Goal: Task Accomplishment & Management: Manage account settings

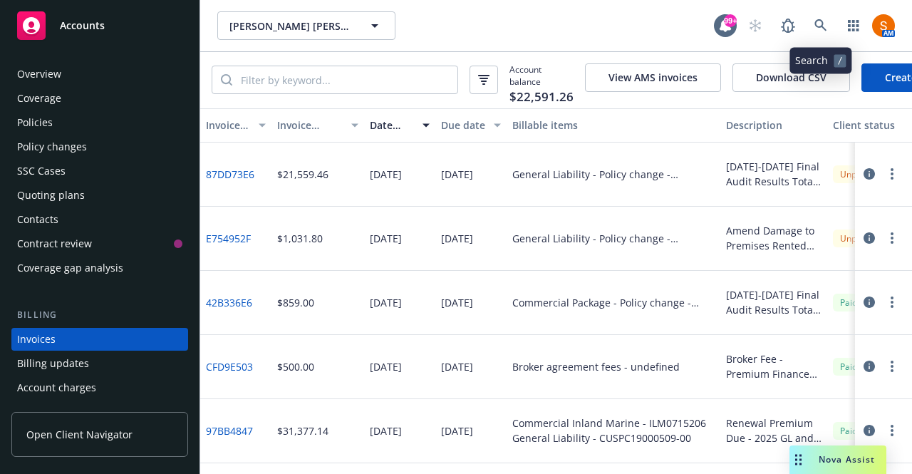
click at [814, 31] on icon at bounding box center [820, 25] width 13 height 13
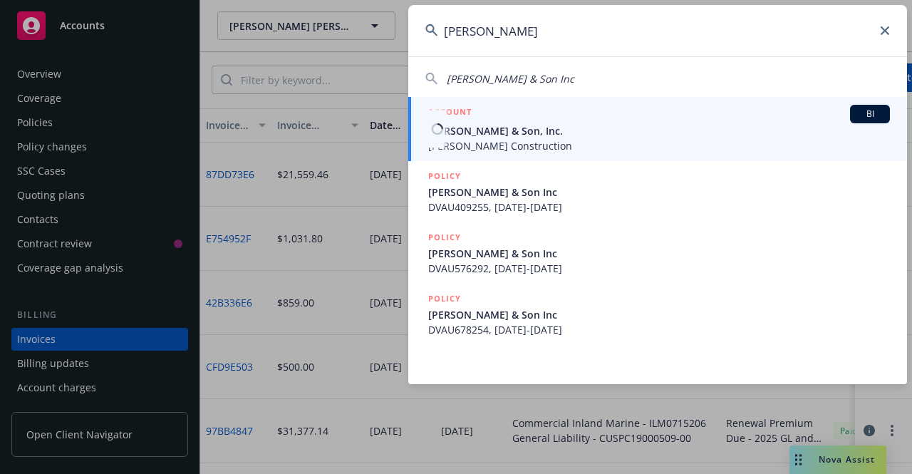
type input "[PERSON_NAME]"
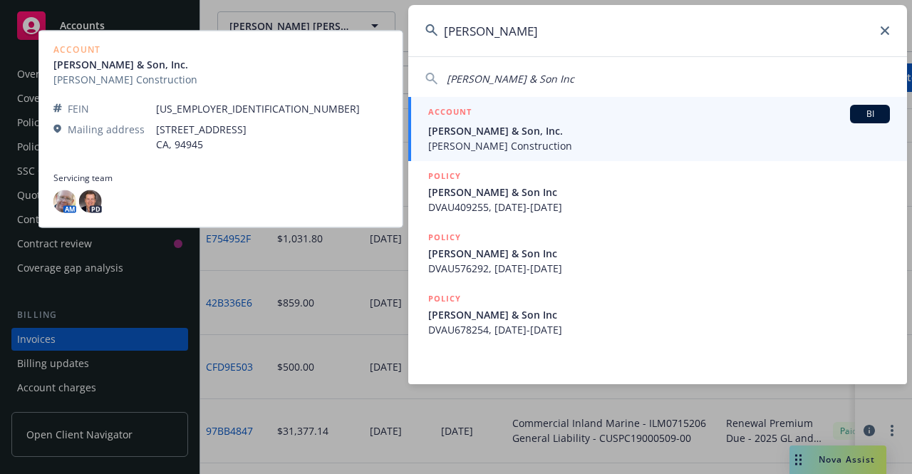
click at [583, 136] on span "[PERSON_NAME] & Son, Inc." at bounding box center [659, 130] width 462 height 15
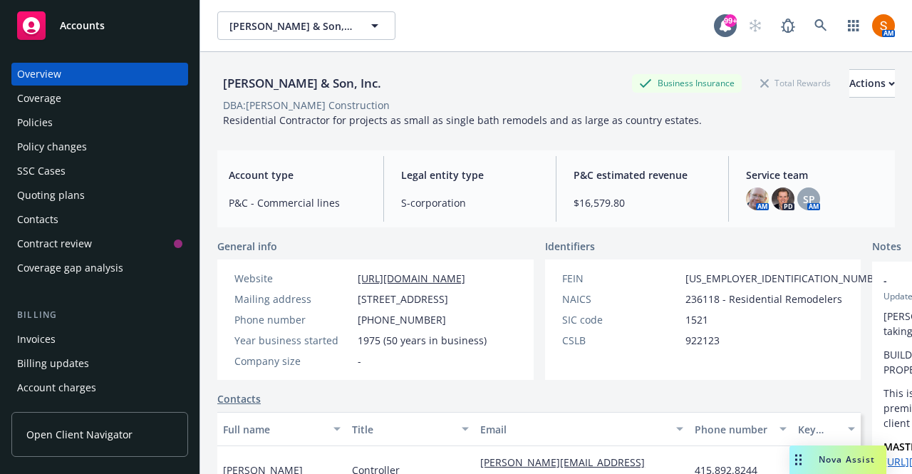
click at [70, 126] on div "Policies" at bounding box center [99, 122] width 165 height 23
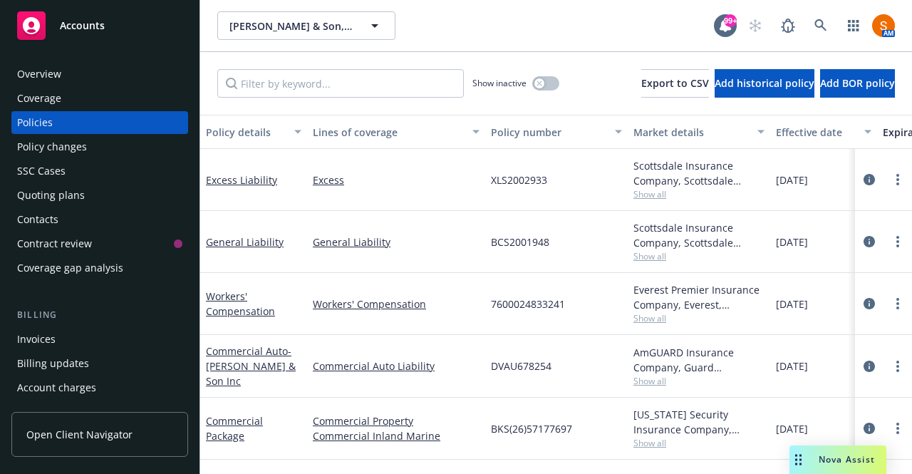
scroll to position [1, 0]
click at [534, 81] on div "button" at bounding box center [539, 83] width 10 height 10
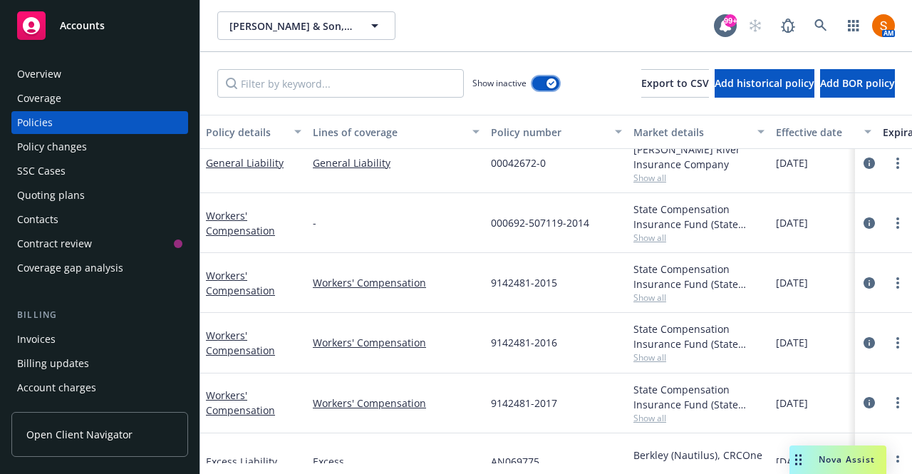
scroll to position [16, 0]
click at [645, 176] on span "Show all" at bounding box center [698, 177] width 131 height 12
click at [415, 213] on div "-" at bounding box center [396, 222] width 178 height 60
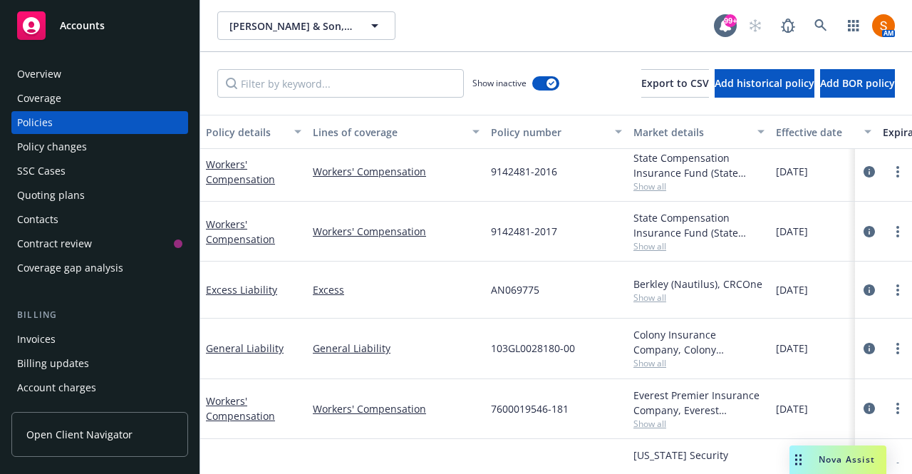
scroll to position [199, 0]
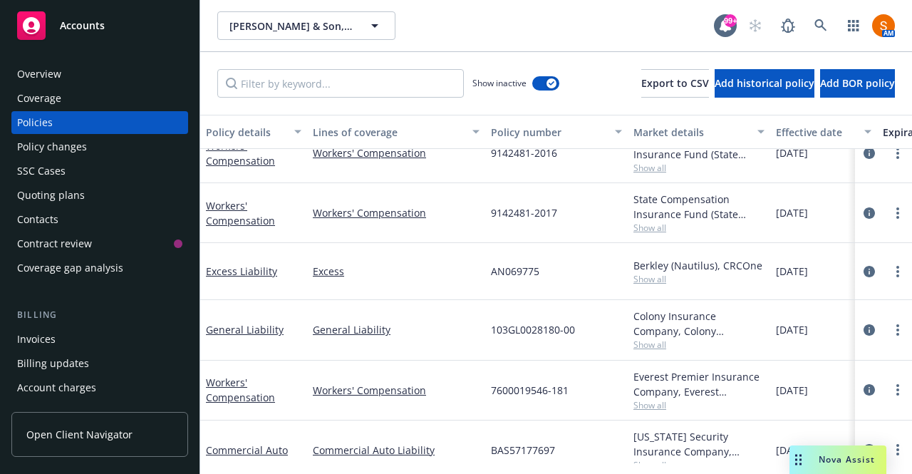
click at [651, 340] on span "Show all" at bounding box center [698, 344] width 131 height 12
click at [583, 377] on div "7600019546-181" at bounding box center [556, 390] width 142 height 60
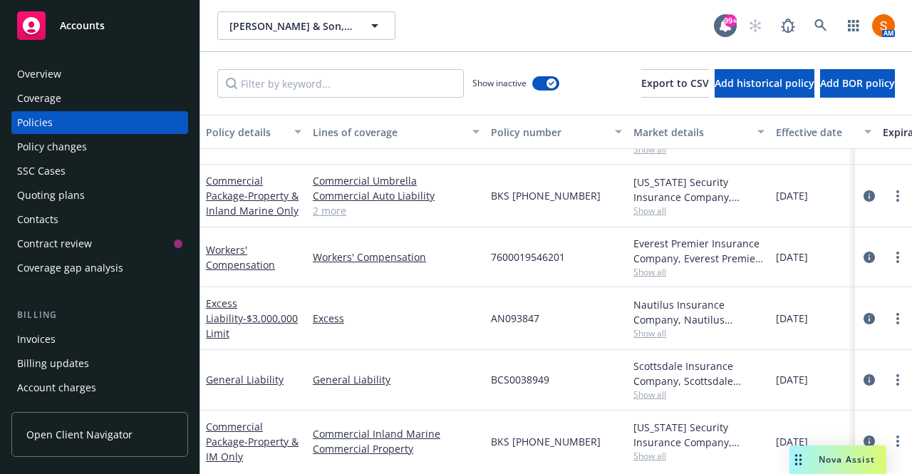
scroll to position [846, 0]
click at [654, 329] on span "Show all" at bounding box center [698, 331] width 131 height 12
click at [595, 355] on div "BCS0038949" at bounding box center [556, 378] width 142 height 60
click at [650, 393] on span "Show all" at bounding box center [698, 393] width 131 height 12
click at [405, 289] on div "Excess" at bounding box center [396, 317] width 178 height 63
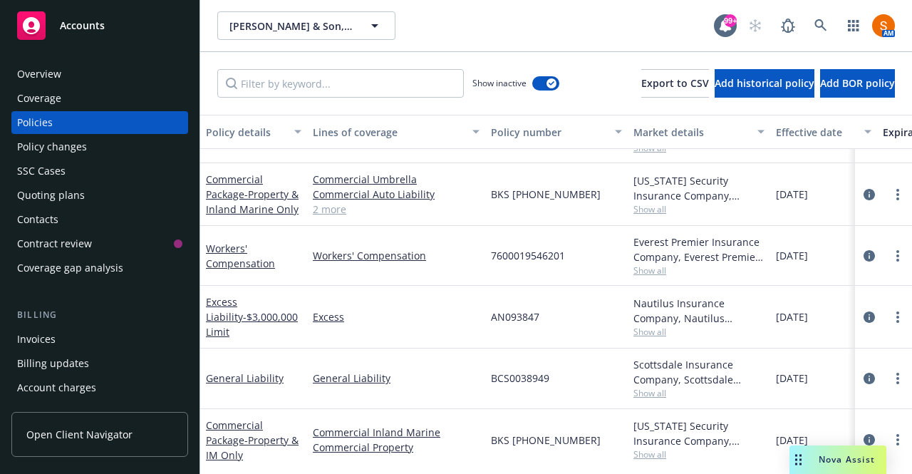
click at [326, 209] on link "2 more" at bounding box center [396, 209] width 167 height 15
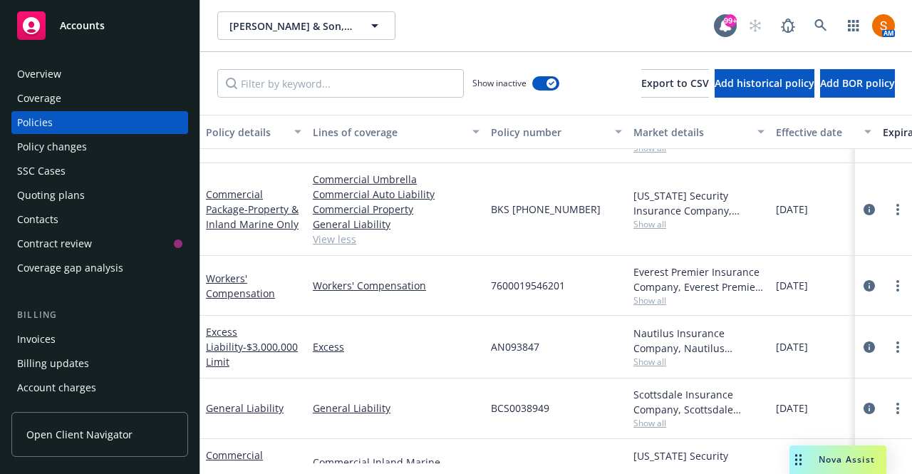
click at [347, 242] on link "View less" at bounding box center [396, 238] width 167 height 15
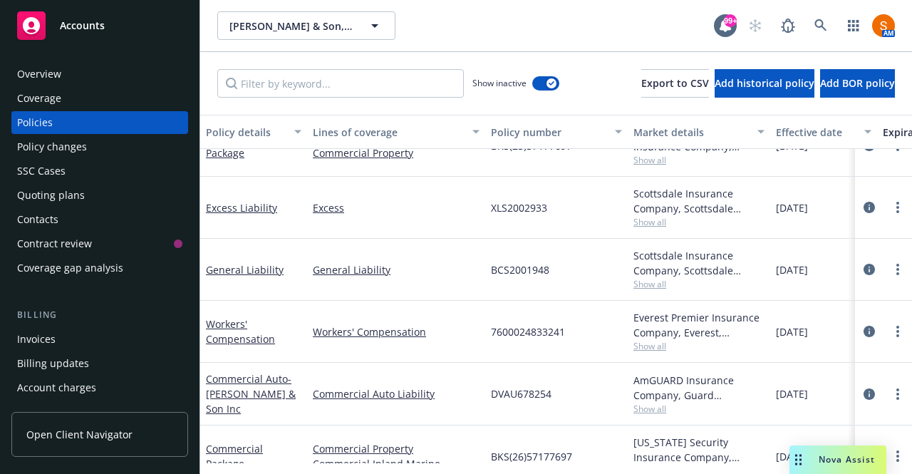
scroll to position [2147, 0]
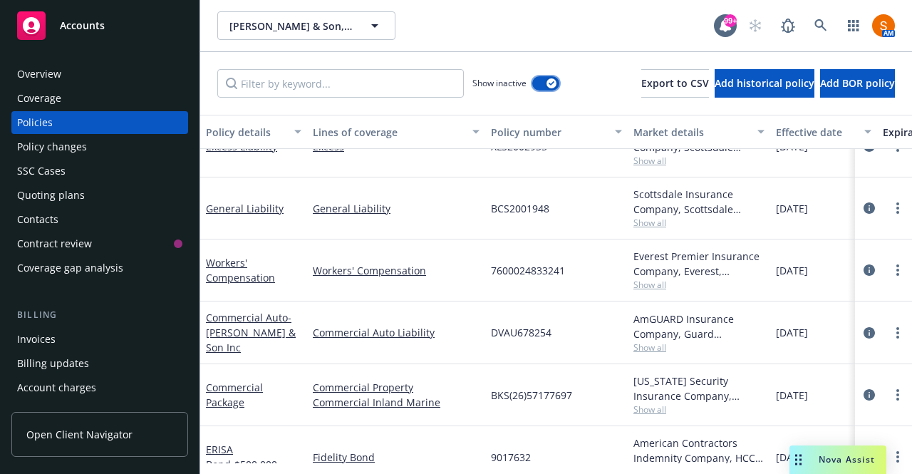
click at [532, 80] on button "button" at bounding box center [545, 83] width 27 height 14
click at [645, 344] on span "Show all" at bounding box center [698, 349] width 131 height 12
click at [724, 367] on div "[US_STATE] Security Insurance Company, Liberty Mutual Show all" at bounding box center [698, 396] width 142 height 62
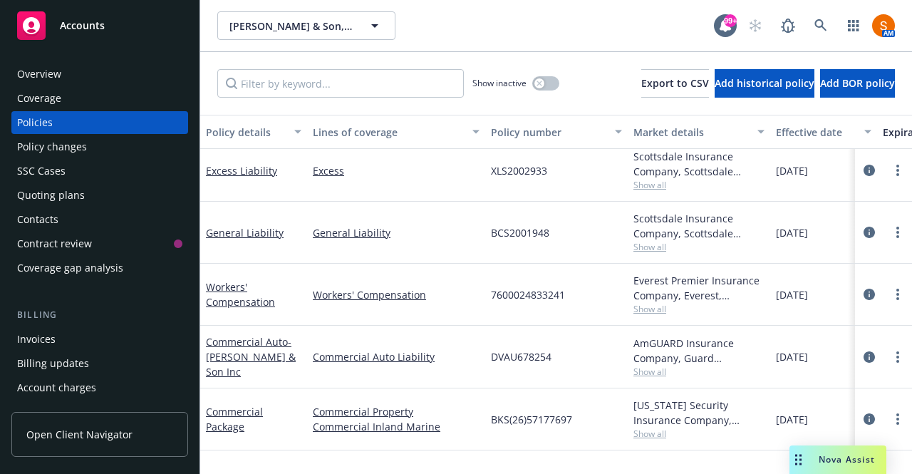
scroll to position [0, 0]
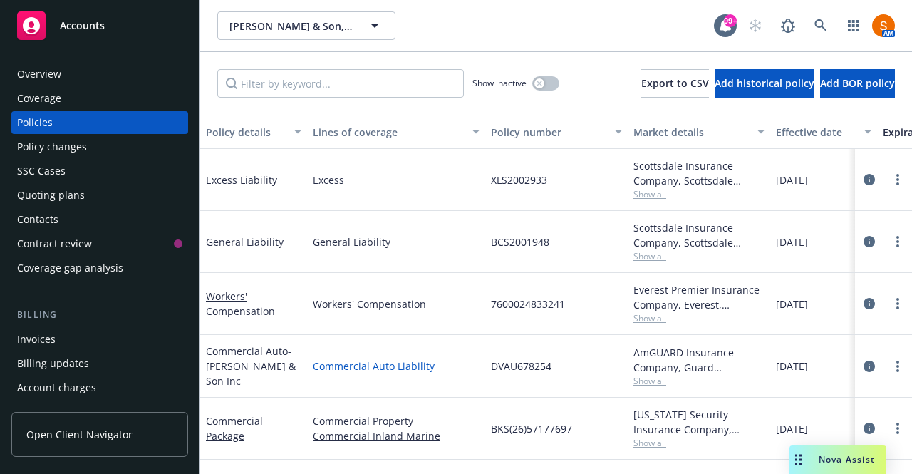
click at [389, 360] on link "Commercial Auto Liability" at bounding box center [396, 365] width 167 height 15
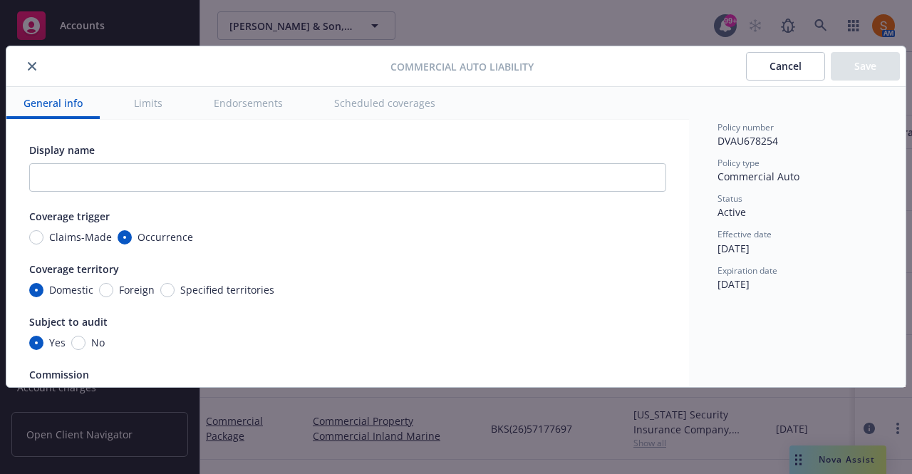
click at [380, 101] on button "Scheduled coverages" at bounding box center [384, 103] width 135 height 32
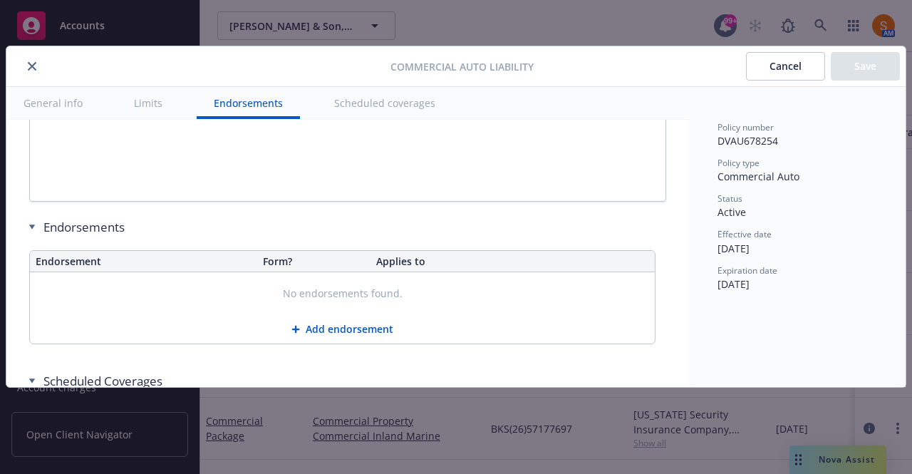
type textarea "x"
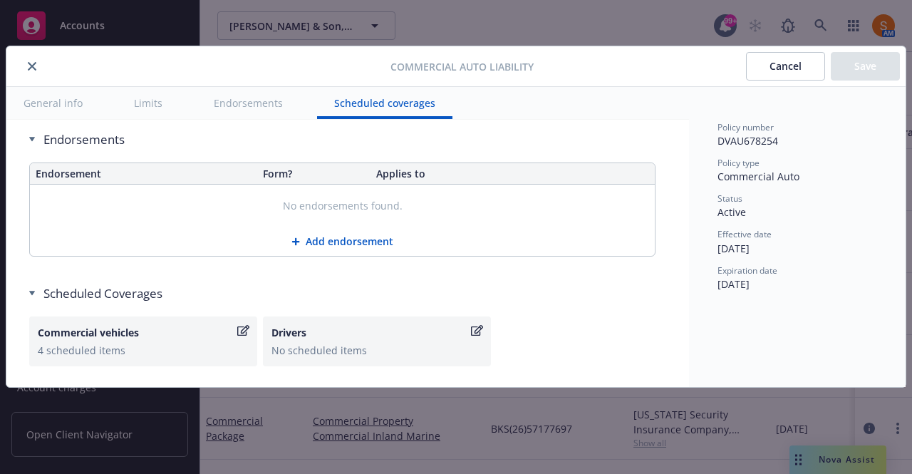
scroll to position [3367, 0]
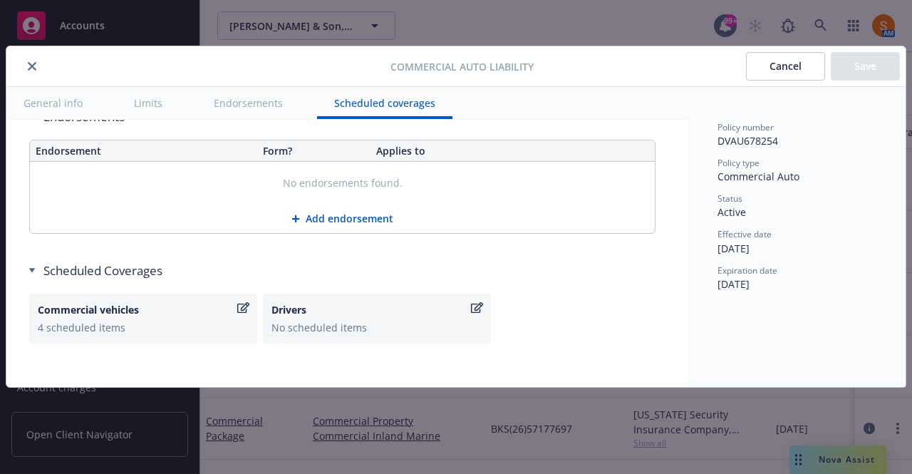
click at [28, 61] on button "close" at bounding box center [32, 66] width 17 height 17
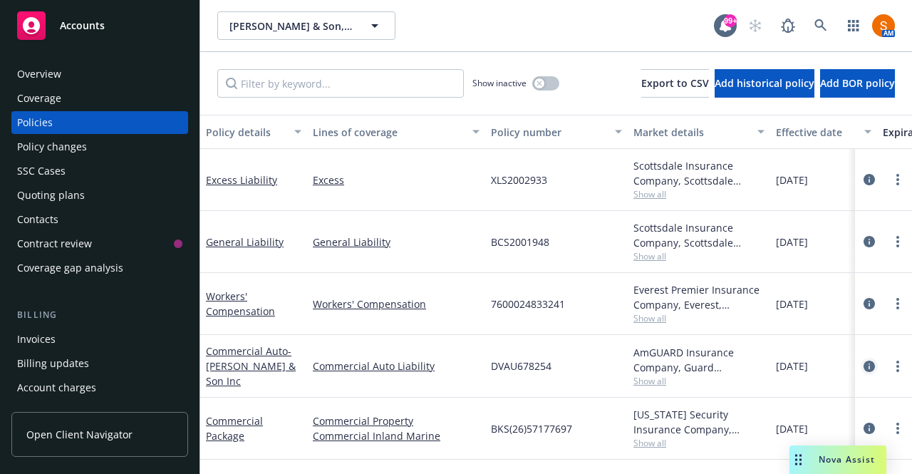
click at [863, 365] on icon "circleInformation" at bounding box center [868, 365] width 11 height 11
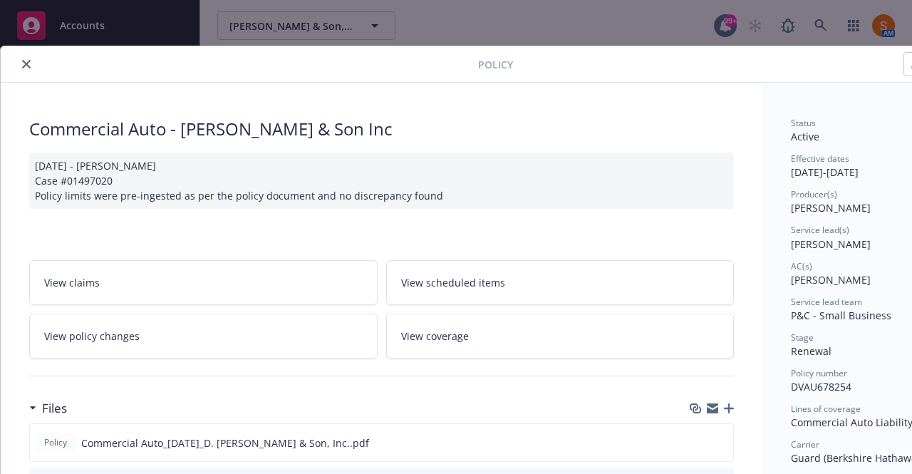
click at [27, 63] on icon "close" at bounding box center [26, 64] width 9 height 9
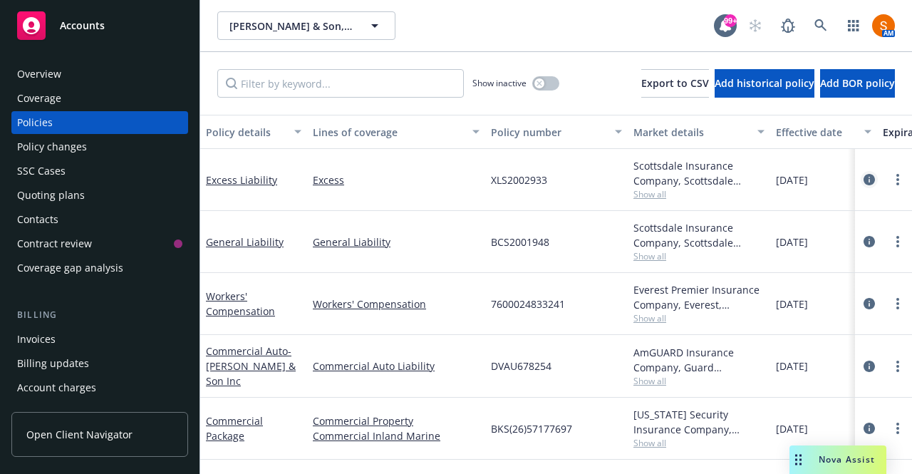
click at [863, 182] on icon "circleInformation" at bounding box center [868, 179] width 11 height 11
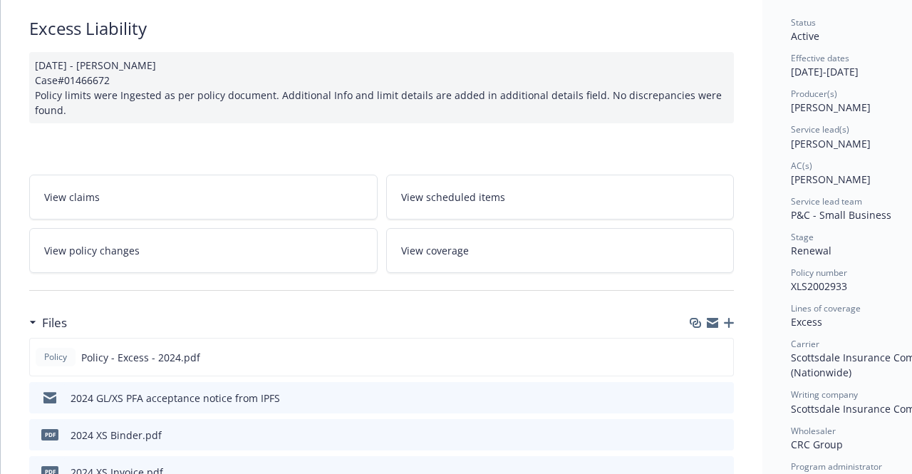
scroll to position [179, 0]
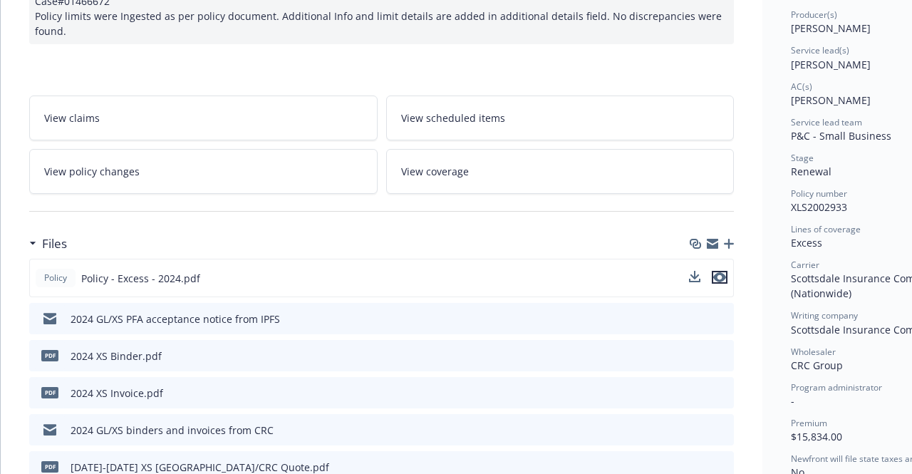
click at [721, 272] on icon "preview file" at bounding box center [719, 277] width 13 height 10
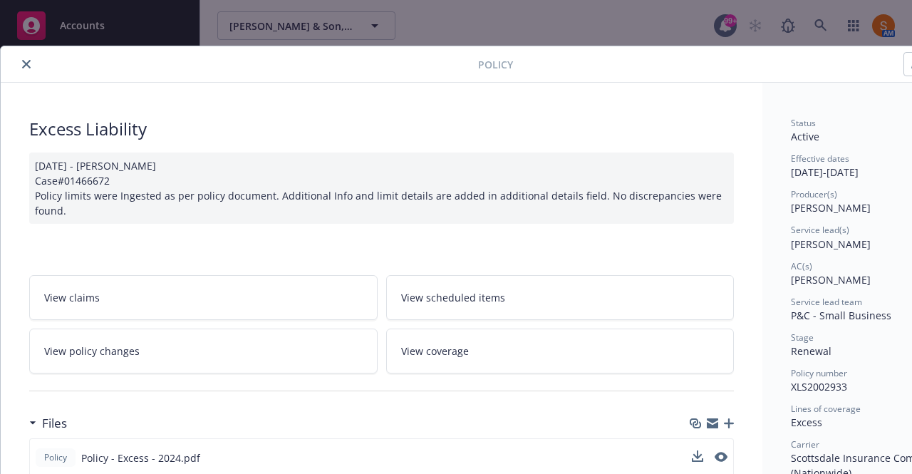
click at [27, 65] on icon "close" at bounding box center [26, 64] width 9 height 9
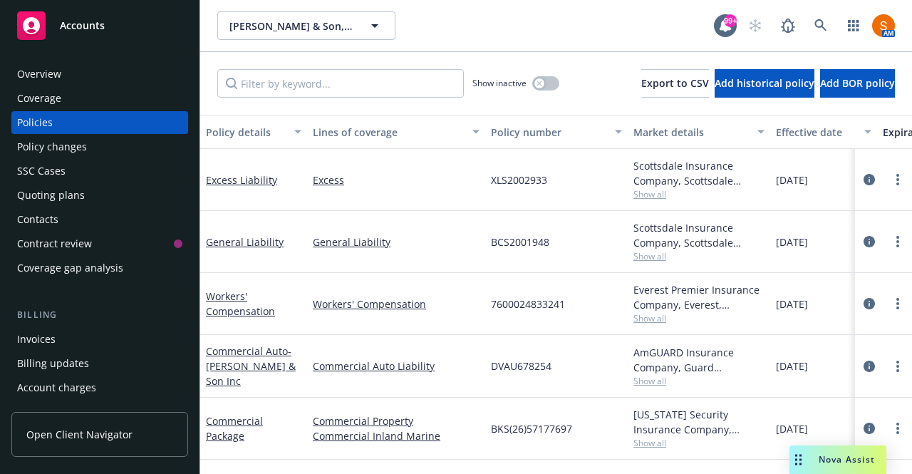
scroll to position [68, 0]
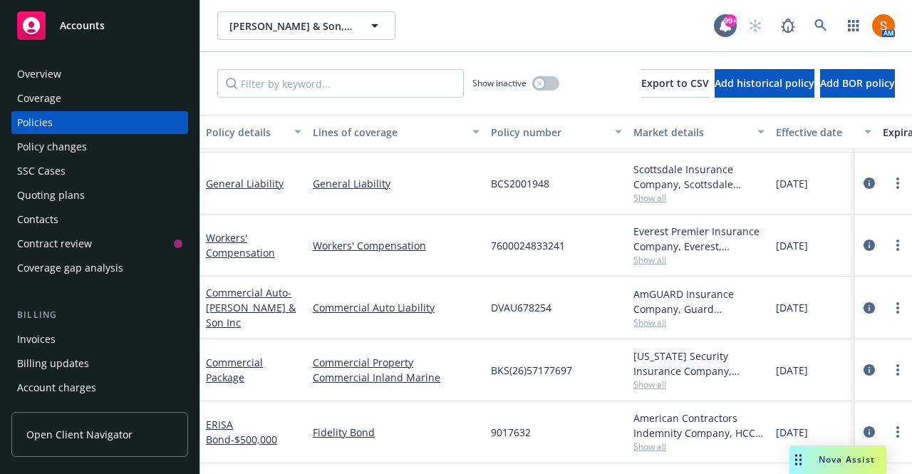
click at [863, 302] on icon "circleInformation" at bounding box center [868, 307] width 11 height 11
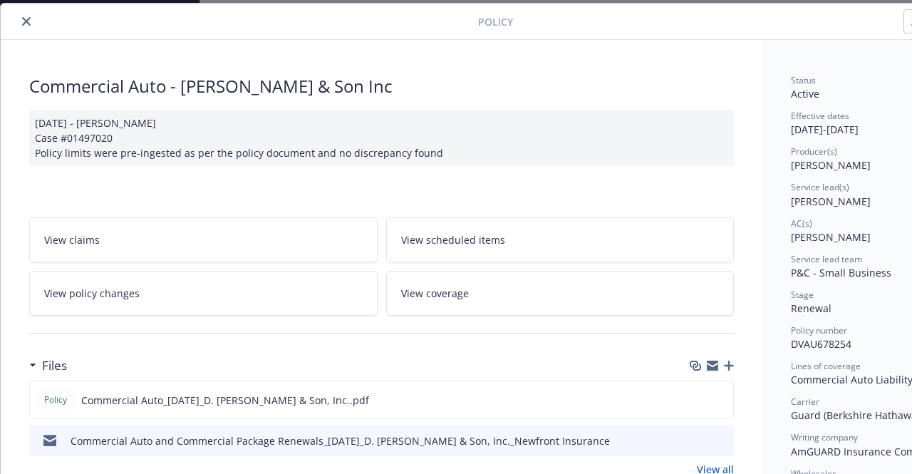
scroll to position [147, 0]
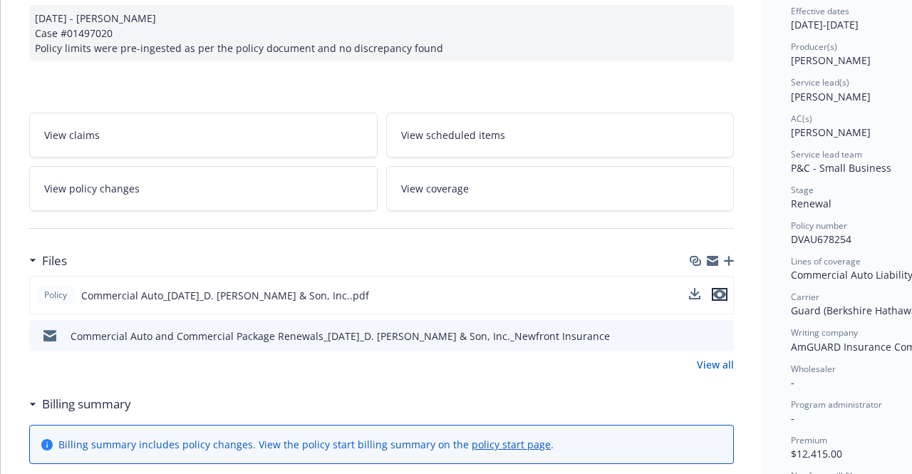
click at [722, 292] on icon "preview file" at bounding box center [719, 294] width 13 height 10
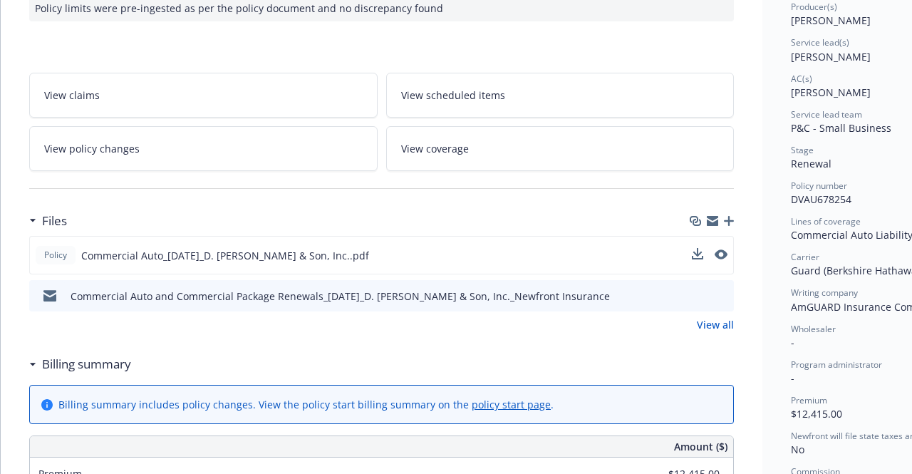
scroll to position [0, 0]
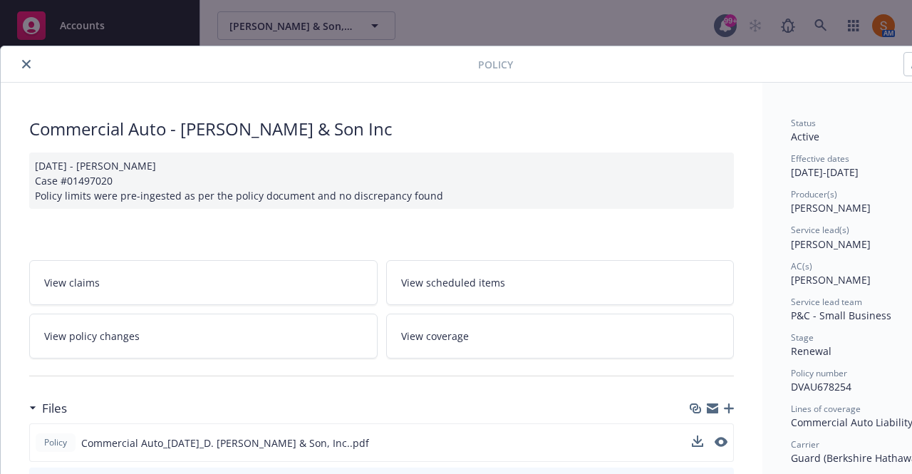
click at [489, 296] on link "View scheduled items" at bounding box center [560, 282] width 348 height 45
click at [31, 63] on button "close" at bounding box center [26, 64] width 17 height 17
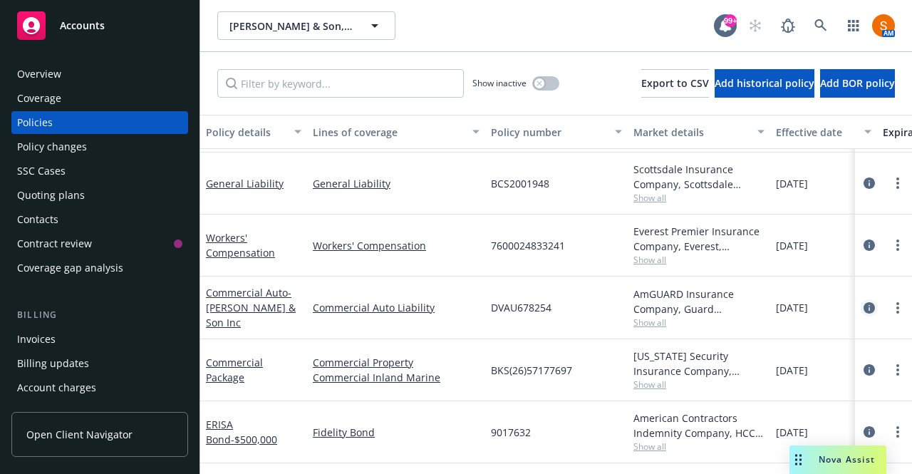
click at [863, 302] on icon "circleInformation" at bounding box center [868, 307] width 11 height 11
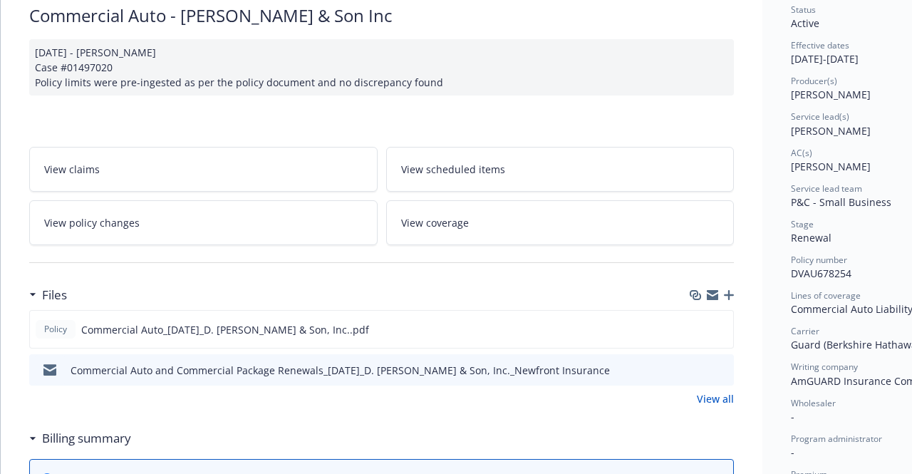
scroll to position [114, 0]
click at [695, 328] on icon "download file" at bounding box center [695, 327] width 11 height 11
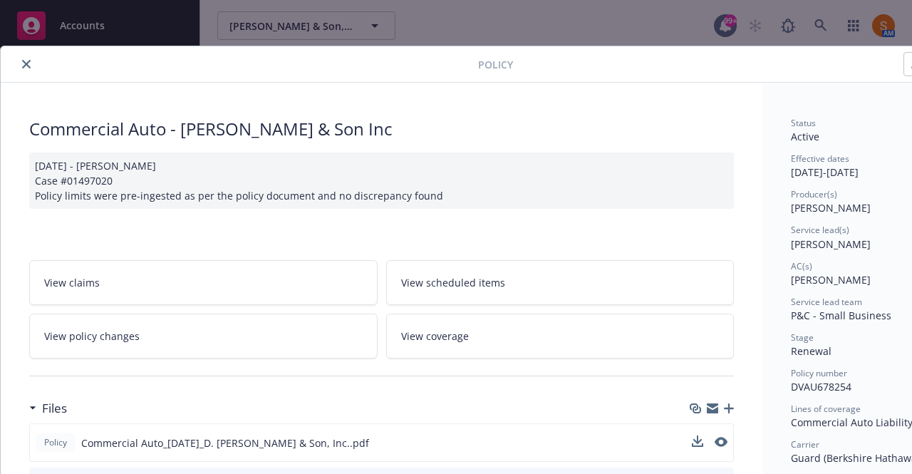
click at [26, 67] on icon "close" at bounding box center [26, 64] width 9 height 9
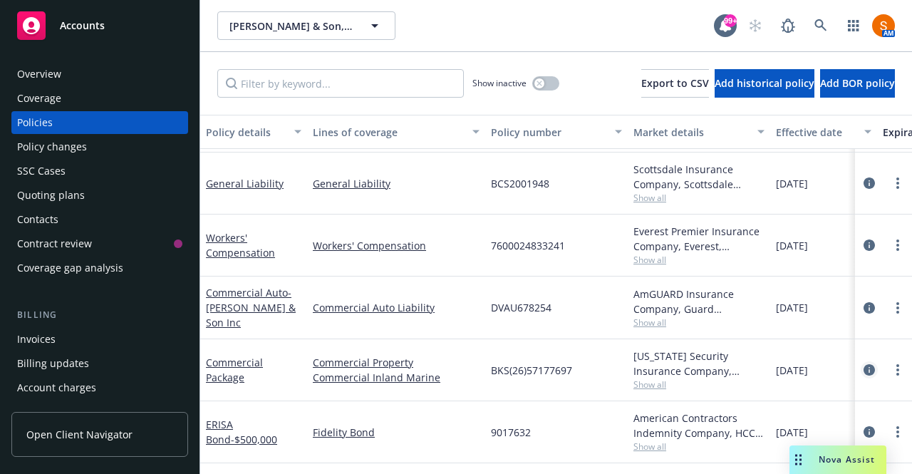
click at [863, 364] on icon "circleInformation" at bounding box center [868, 369] width 11 height 11
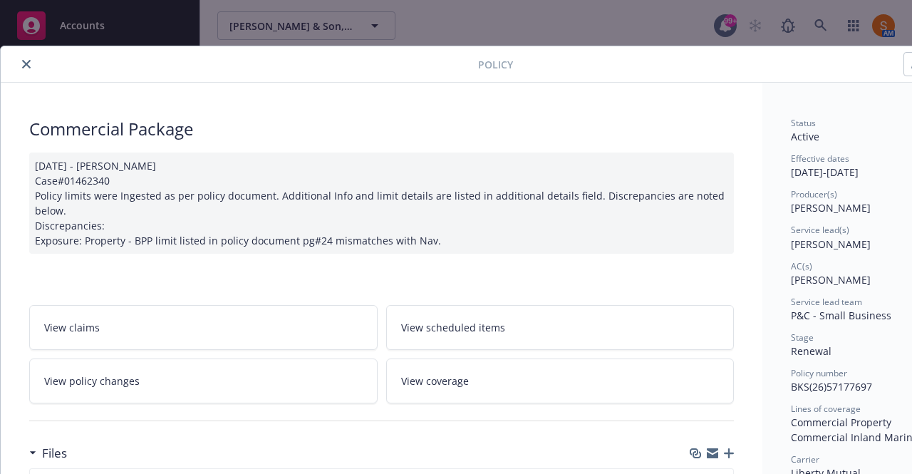
scroll to position [98, 0]
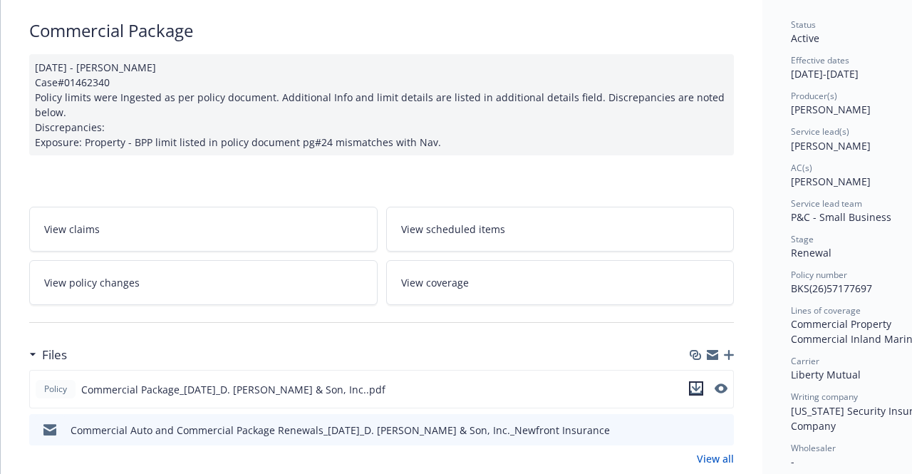
click at [700, 383] on icon "download file" at bounding box center [695, 387] width 11 height 11
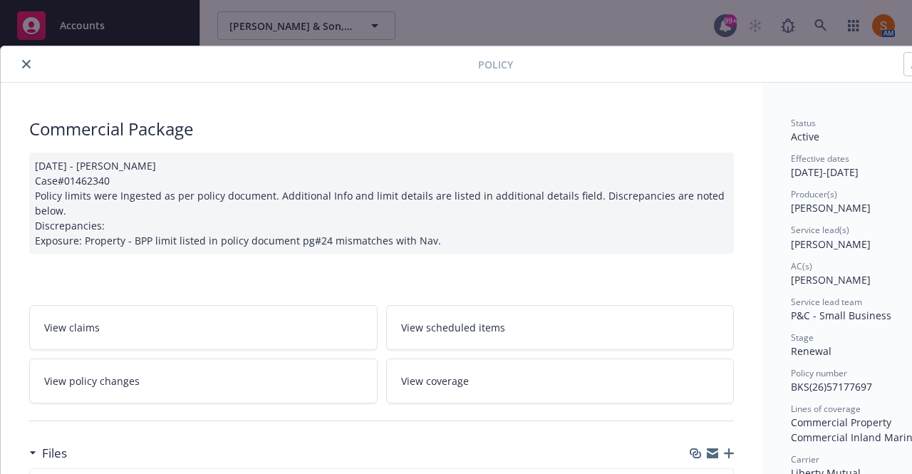
click at [19, 61] on button "close" at bounding box center [26, 64] width 17 height 17
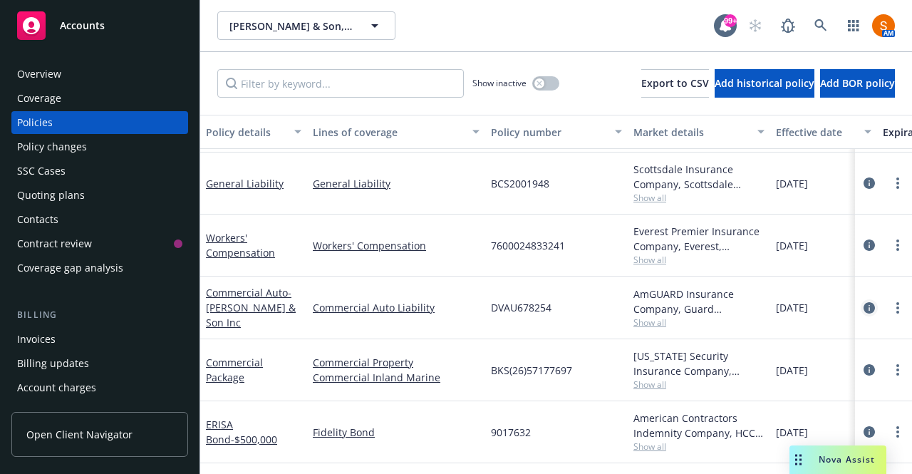
click at [863, 302] on icon "circleInformation" at bounding box center [868, 307] width 11 height 11
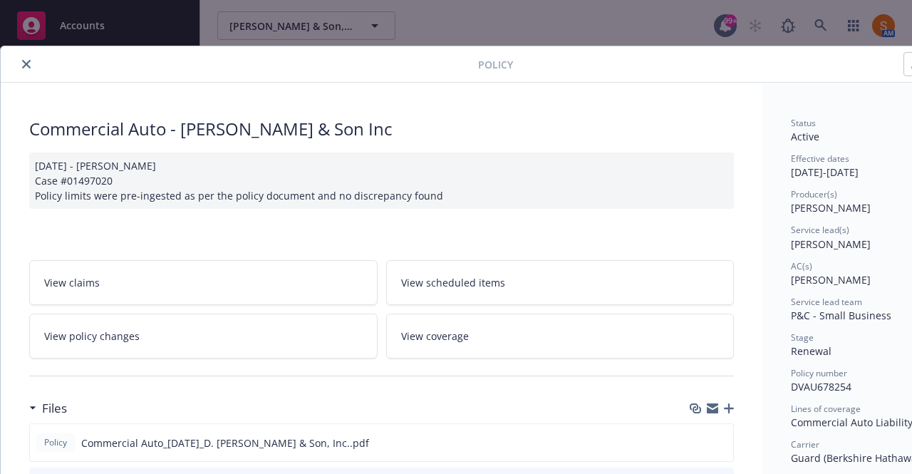
scroll to position [43, 0]
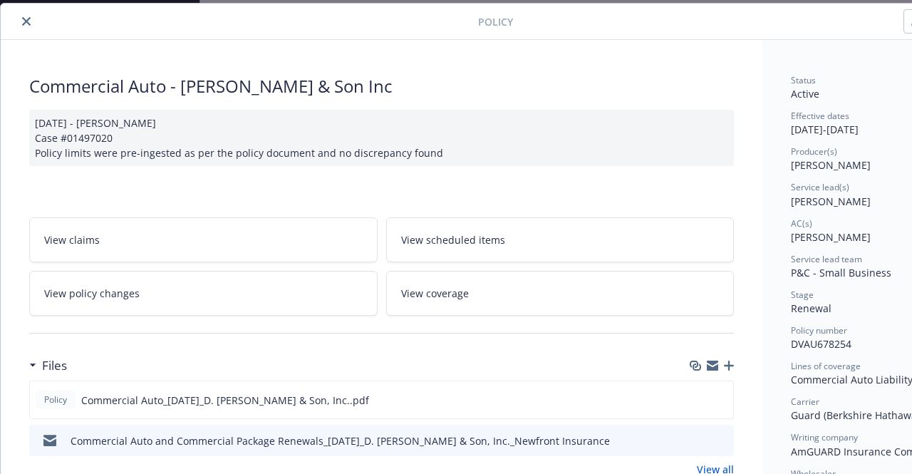
click at [500, 235] on span "View scheduled items" at bounding box center [453, 239] width 104 height 15
click at [19, 14] on div at bounding box center [241, 21] width 471 height 17
click at [25, 18] on icon "close" at bounding box center [26, 21] width 9 height 9
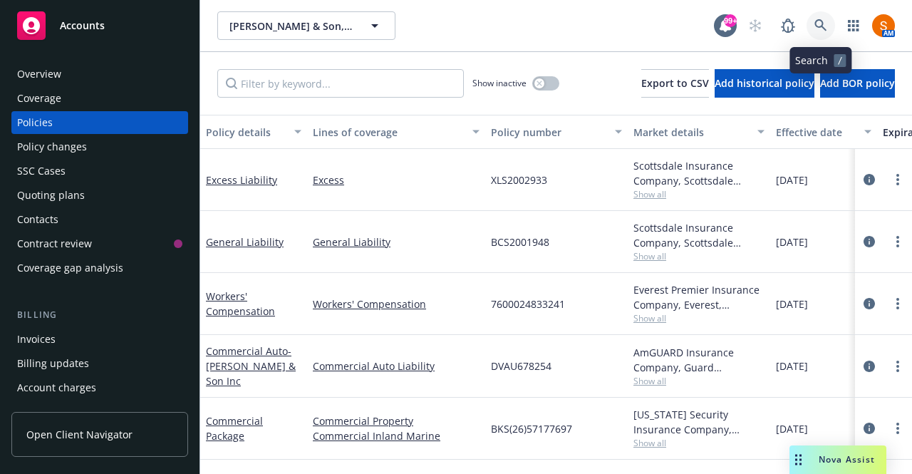
click at [829, 31] on link at bounding box center [820, 25] width 28 height 28
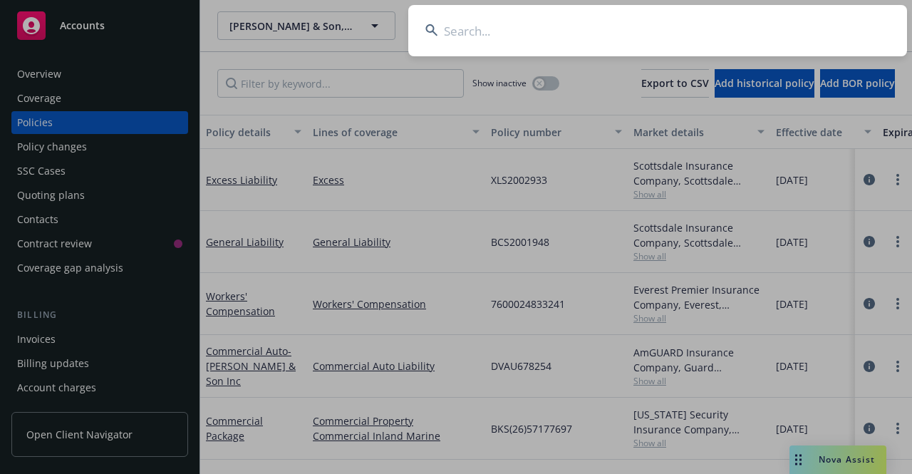
type input "d"
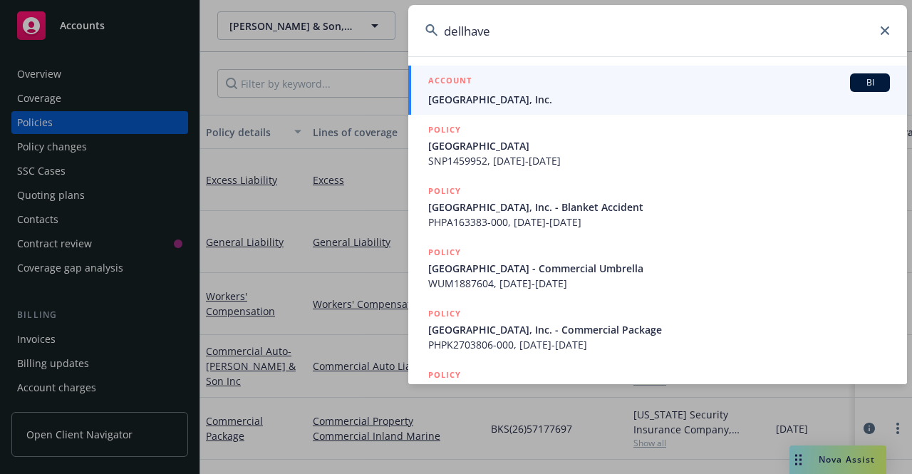
type input "dellhave"
click at [585, 103] on span "[GEOGRAPHIC_DATA], Inc." at bounding box center [659, 99] width 462 height 15
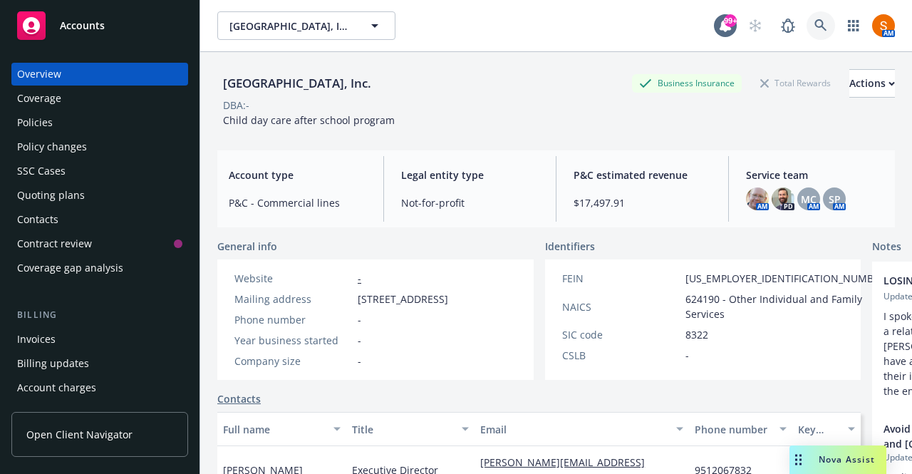
click at [806, 24] on link at bounding box center [820, 25] width 28 height 28
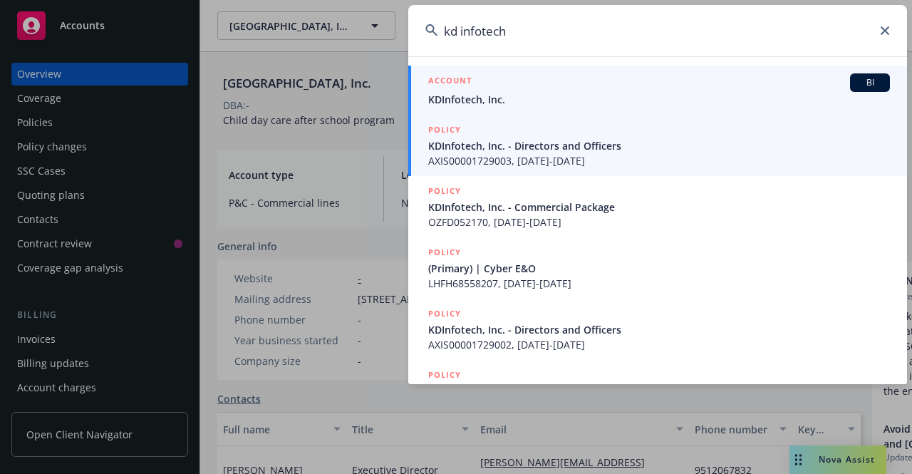
type input "kd infotech"
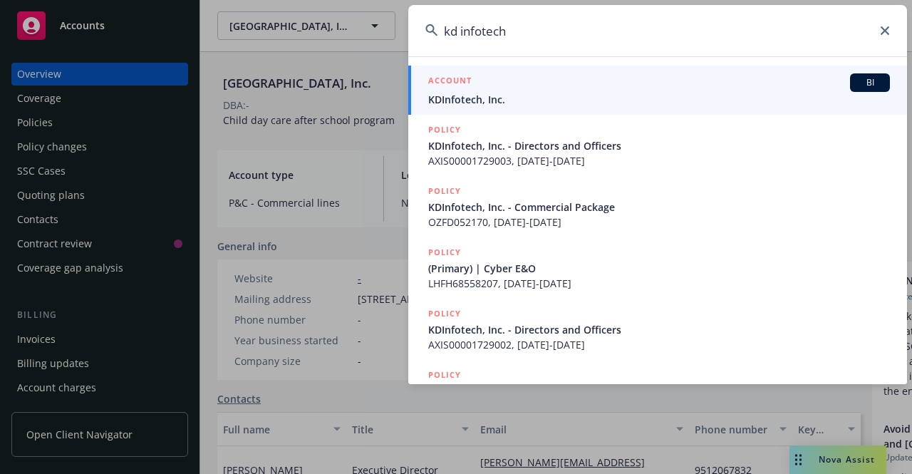
click at [520, 99] on span "KDInfotech, Inc." at bounding box center [659, 99] width 462 height 15
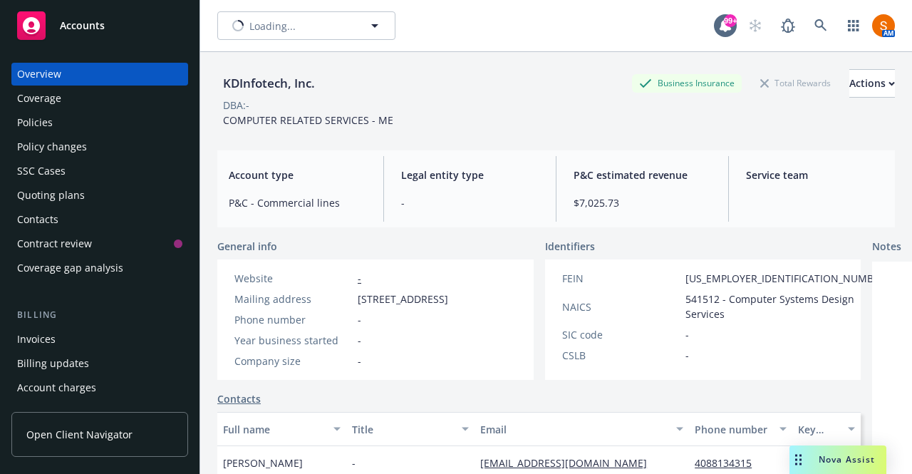
click at [64, 123] on div "Policies" at bounding box center [99, 122] width 165 height 23
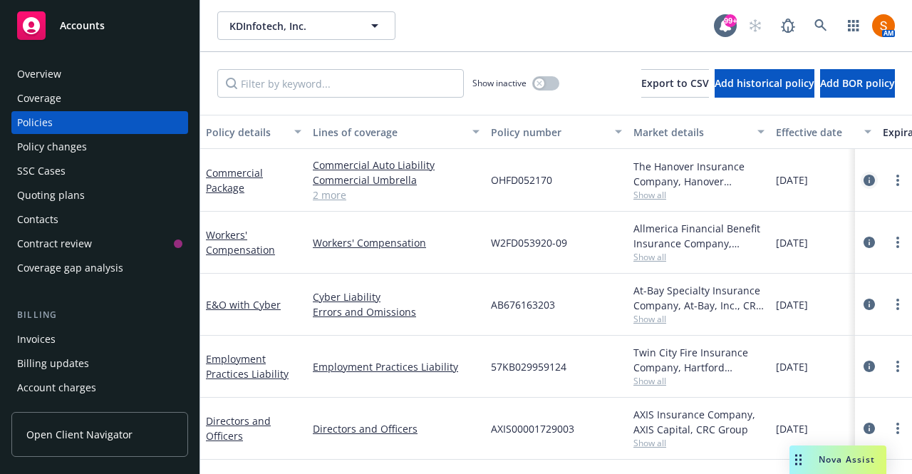
click at [863, 174] on icon "circleInformation" at bounding box center [868, 179] width 11 height 11
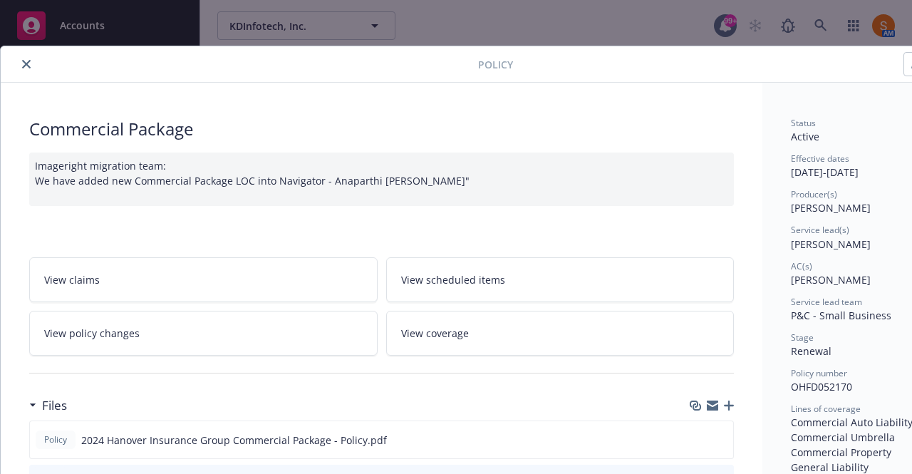
click at [18, 61] on button "close" at bounding box center [26, 64] width 17 height 17
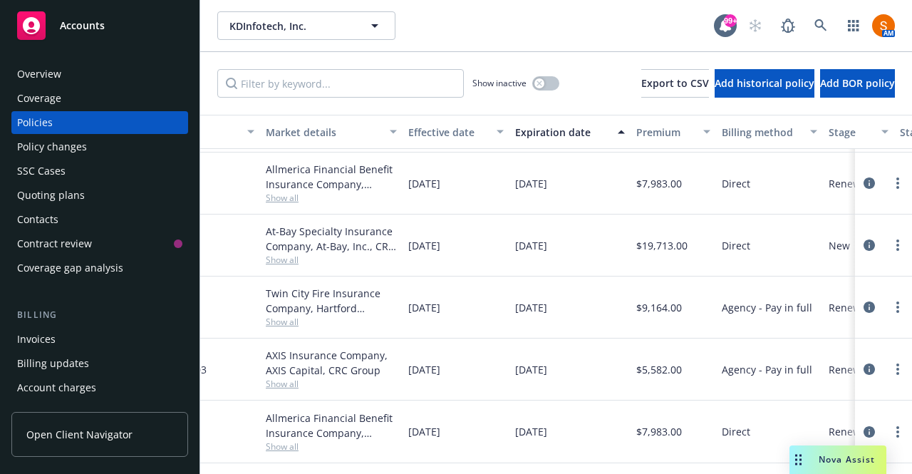
scroll to position [68, 368]
click at [863, 426] on icon "circleInformation" at bounding box center [868, 431] width 11 height 11
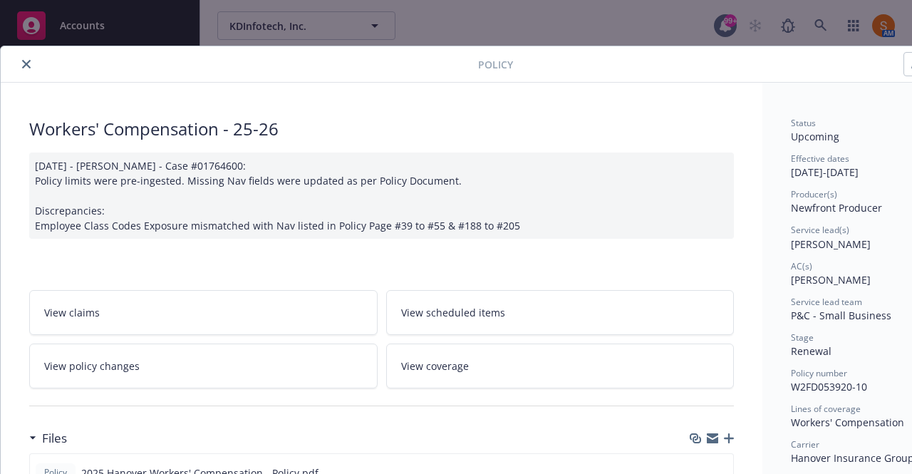
scroll to position [218, 0]
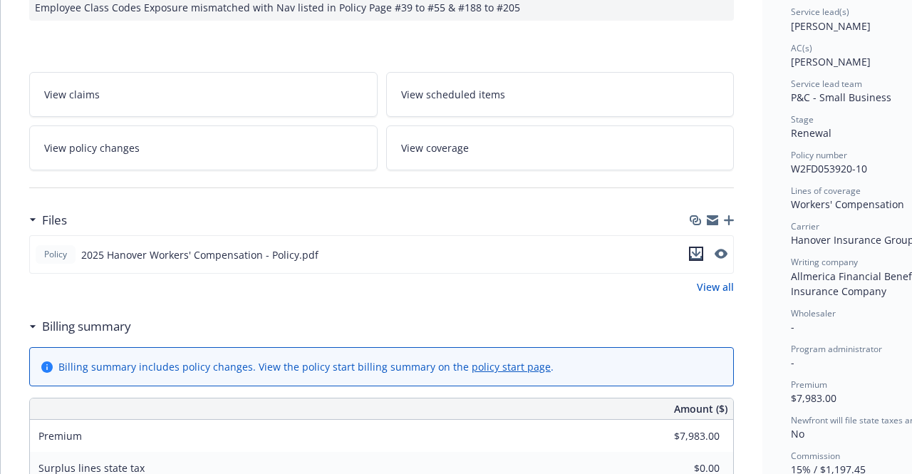
click at [694, 248] on icon "download file" at bounding box center [695, 253] width 11 height 11
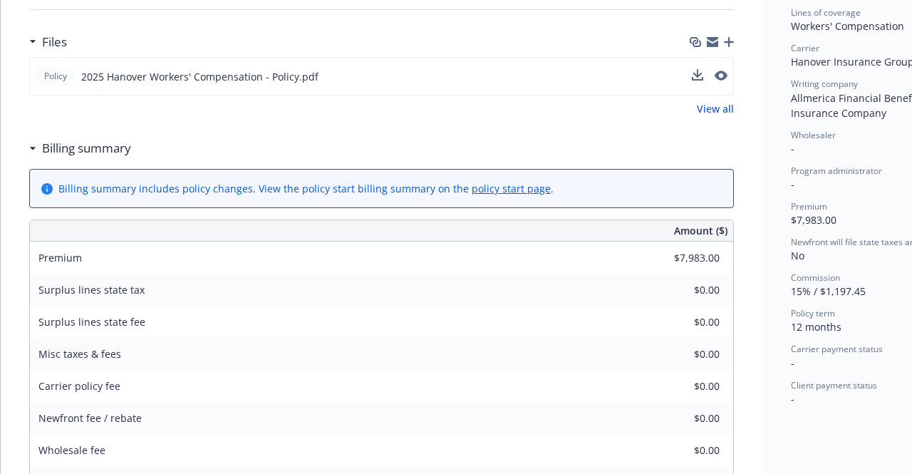
scroll to position [0, 0]
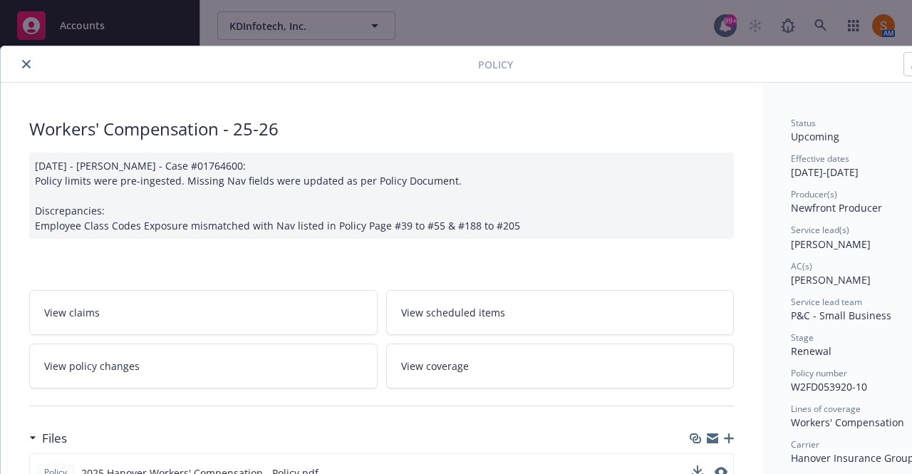
click at [28, 71] on button "close" at bounding box center [26, 64] width 17 height 17
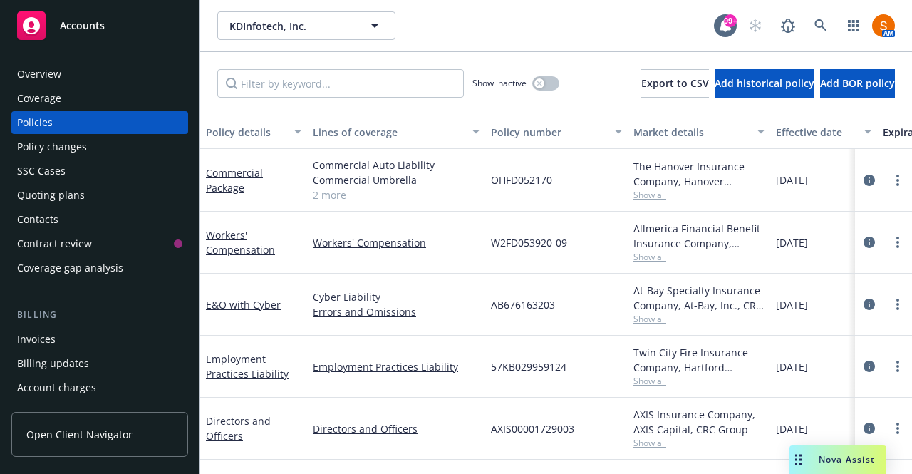
click at [538, 192] on div "OHFD052170" at bounding box center [556, 180] width 142 height 63
copy span "OHFD052170"
click at [535, 192] on div "OHFD052170" at bounding box center [556, 180] width 142 height 63
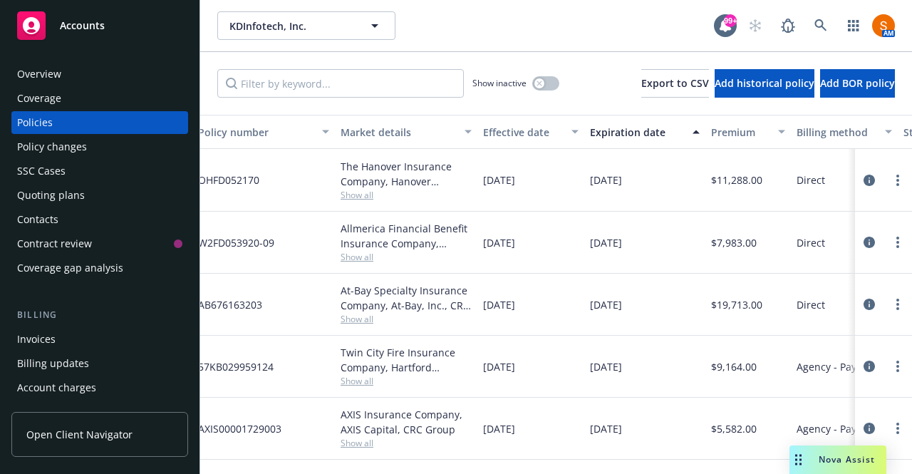
scroll to position [0, 227]
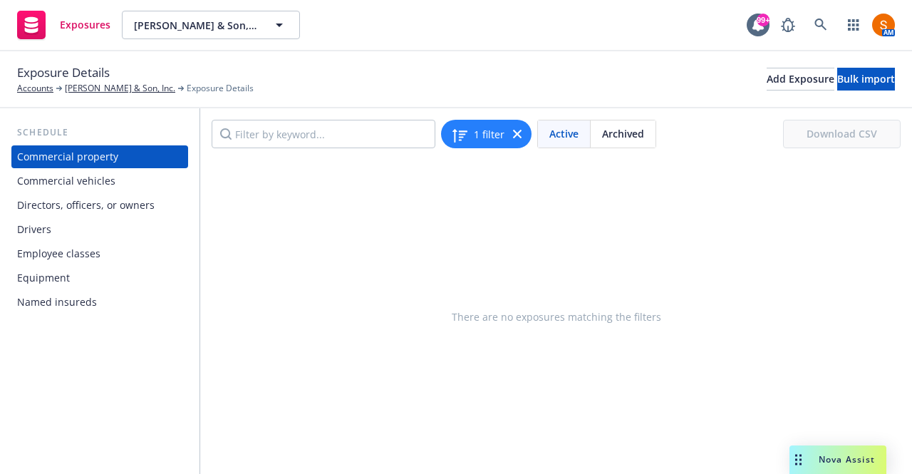
click at [75, 231] on div "Drivers" at bounding box center [99, 229] width 165 height 23
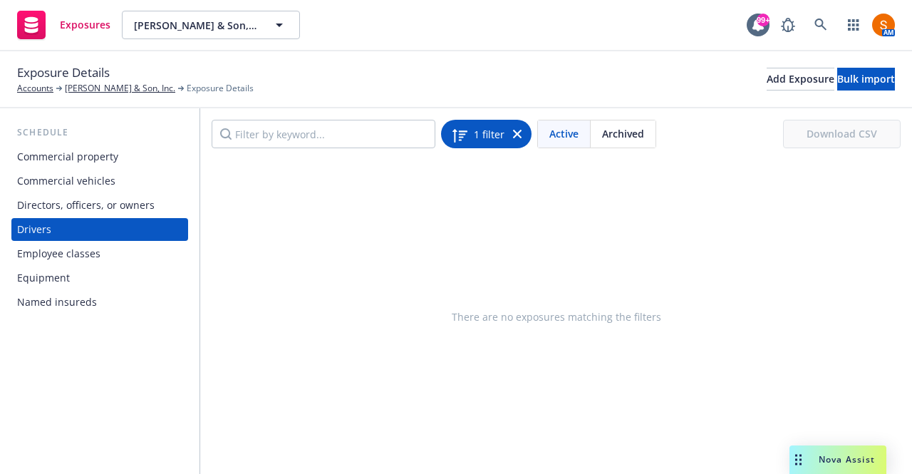
click at [513, 132] on icon at bounding box center [517, 134] width 9 height 9
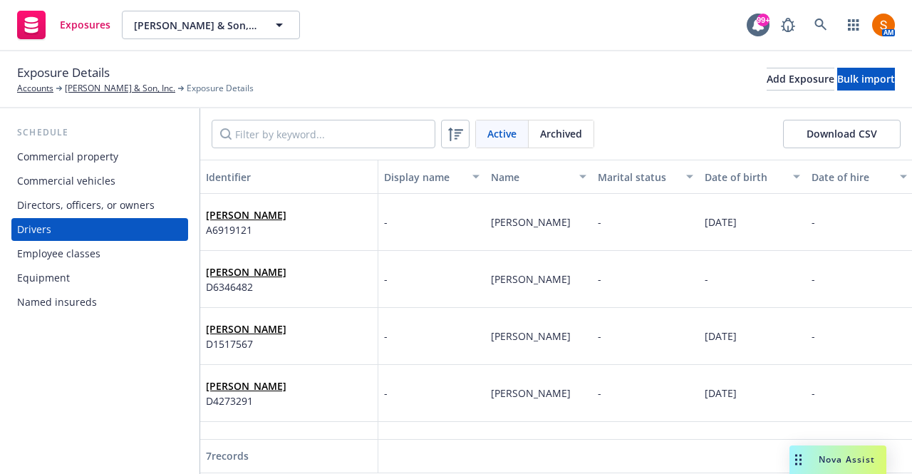
click at [563, 138] on span "Archived" at bounding box center [561, 133] width 42 height 15
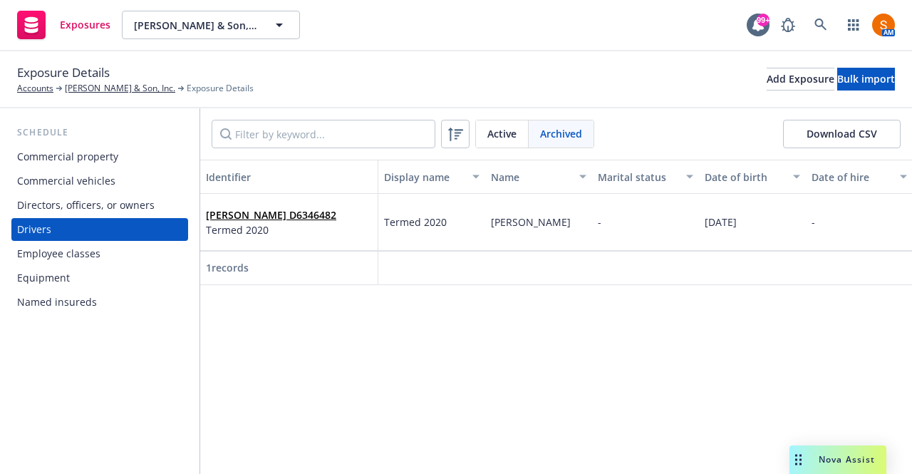
click at [500, 129] on span "Active" at bounding box center [501, 133] width 29 height 15
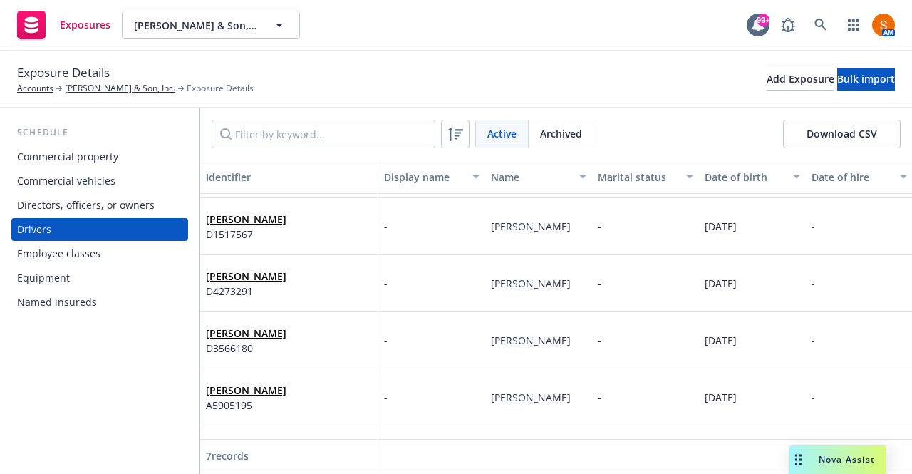
scroll to position [165, 0]
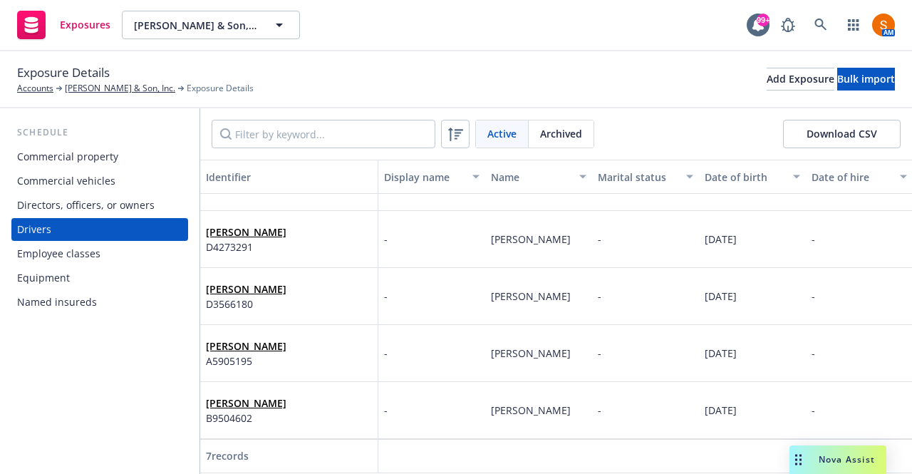
click at [852, 135] on button "Download CSV" at bounding box center [842, 134] width 118 height 28
click at [481, 28] on div "Exposures D. V. Rasmussen & Son, Inc. D. V. Rasmussen & Son, Inc. 99+ AM" at bounding box center [456, 25] width 912 height 51
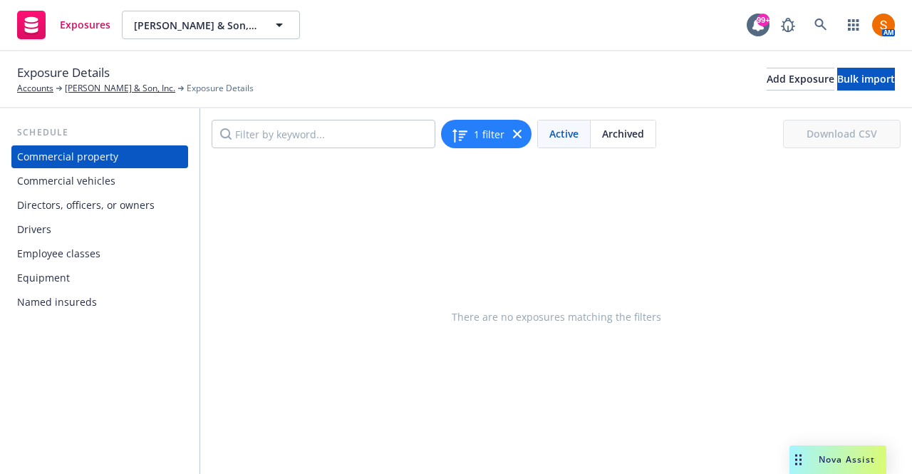
click at [115, 185] on div "Commercial vehicles" at bounding box center [99, 181] width 165 height 23
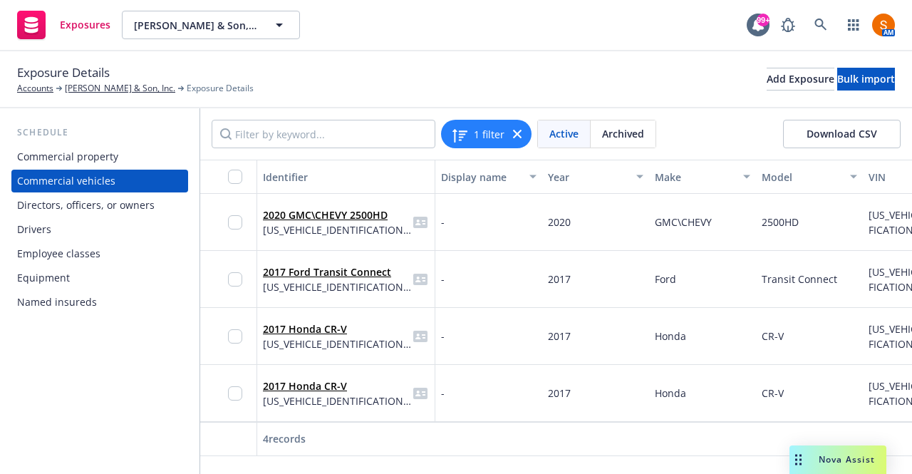
click at [842, 140] on button "Download CSV" at bounding box center [842, 134] width 118 height 28
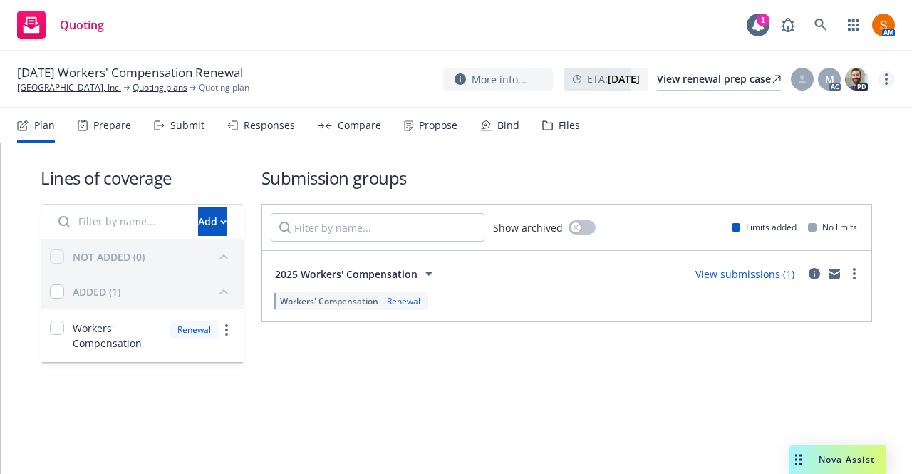
click at [885, 85] on link "more" at bounding box center [885, 79] width 17 height 17
click at [801, 227] on link "Archive quoting plan" at bounding box center [814, 222] width 159 height 28
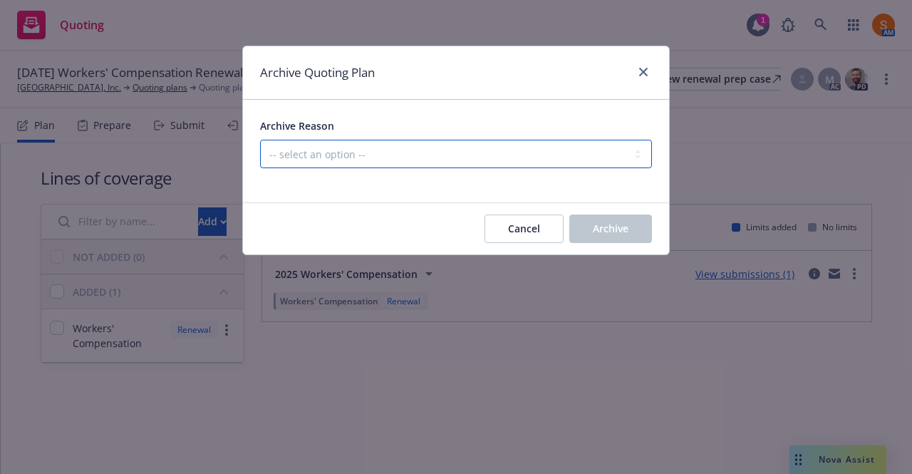
click at [449, 144] on select "-- select an option -- All policies in this renewal plan are auto-renewed Creat…" at bounding box center [456, 154] width 392 height 28
select select "ARCHIVED_RENEWAL_POLICY_AUTO_RENEWED"
click at [260, 140] on select "-- select an option -- All policies in this renewal plan are auto-renewed Creat…" at bounding box center [456, 154] width 392 height 28
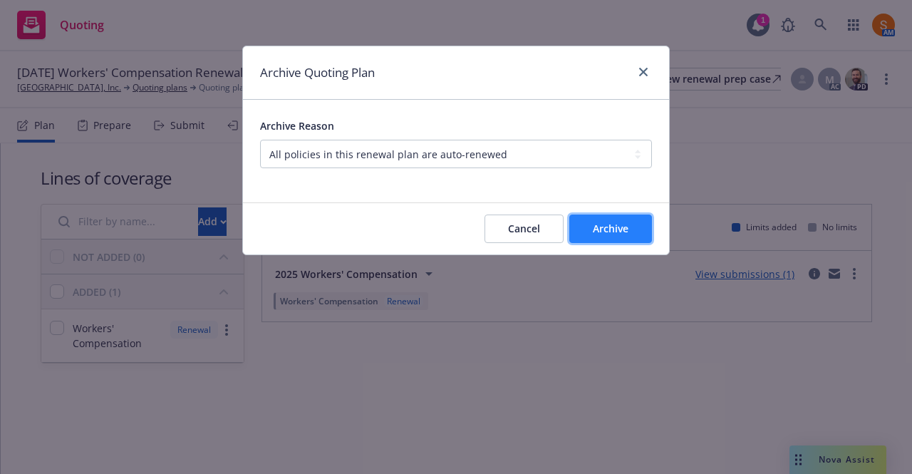
click at [601, 237] on button "Archive" at bounding box center [610, 228] width 83 height 28
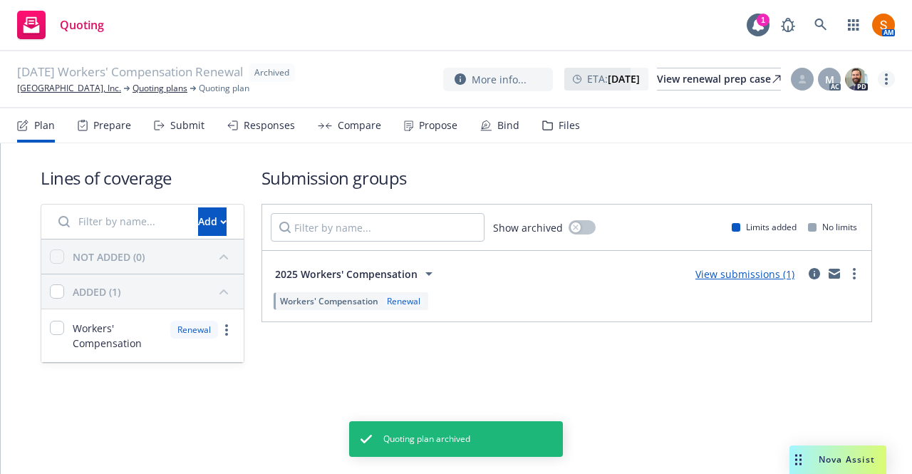
click at [887, 83] on link "more" at bounding box center [885, 79] width 17 height 17
click at [842, 169] on link "Unarchive quoting plan" at bounding box center [815, 165] width 158 height 28
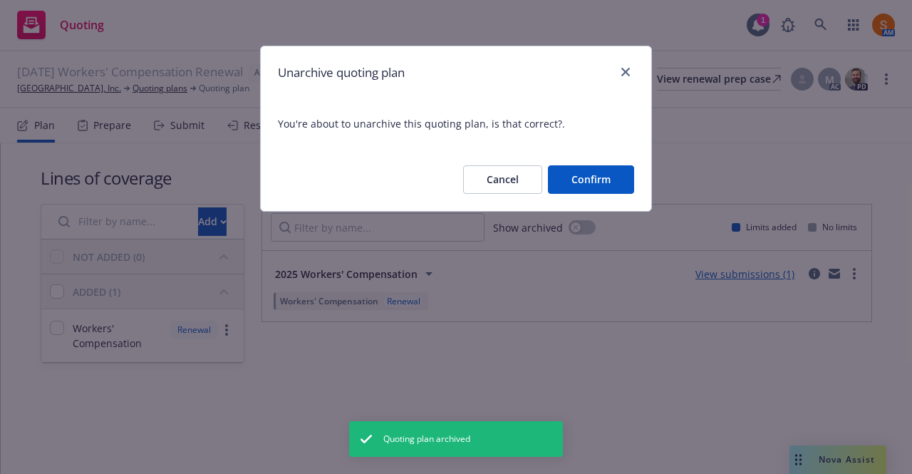
click at [598, 182] on button "Confirm" at bounding box center [591, 179] width 86 height 28
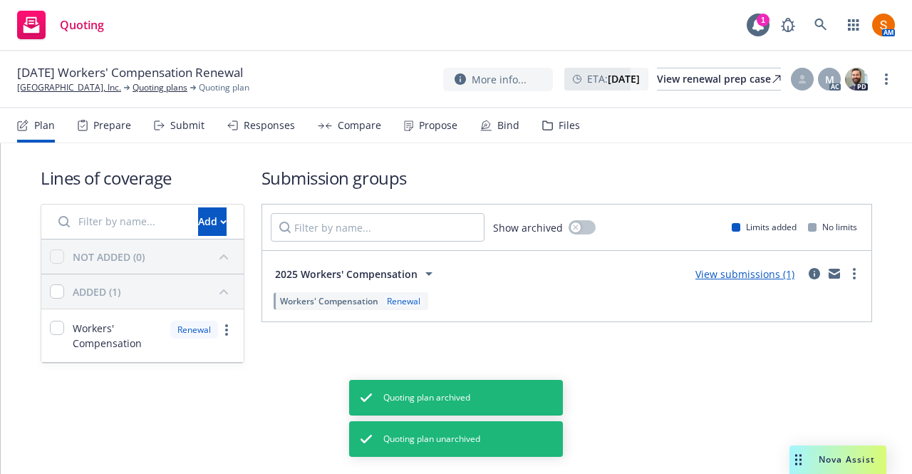
click at [888, 84] on link "more" at bounding box center [885, 79] width 17 height 17
click at [816, 213] on link "Archive quoting plan" at bounding box center [814, 222] width 159 height 28
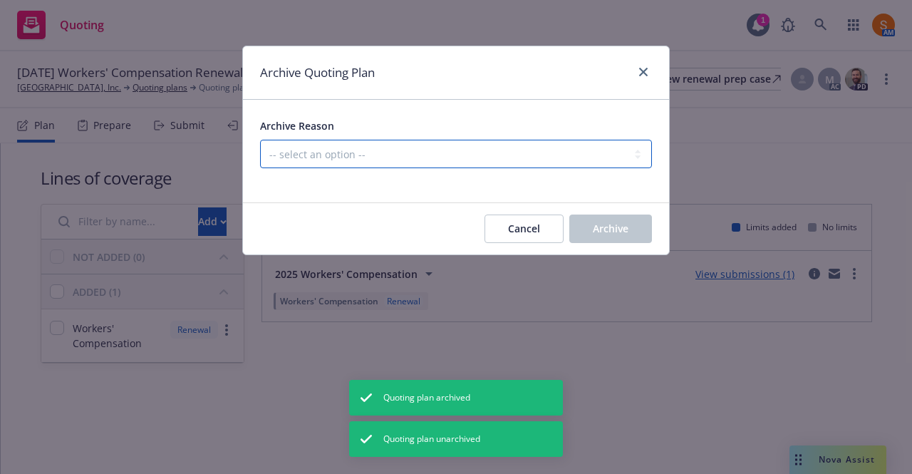
click at [508, 151] on select "-- select an option -- All policies in this renewal plan are auto-renewed Creat…" at bounding box center [456, 154] width 392 height 28
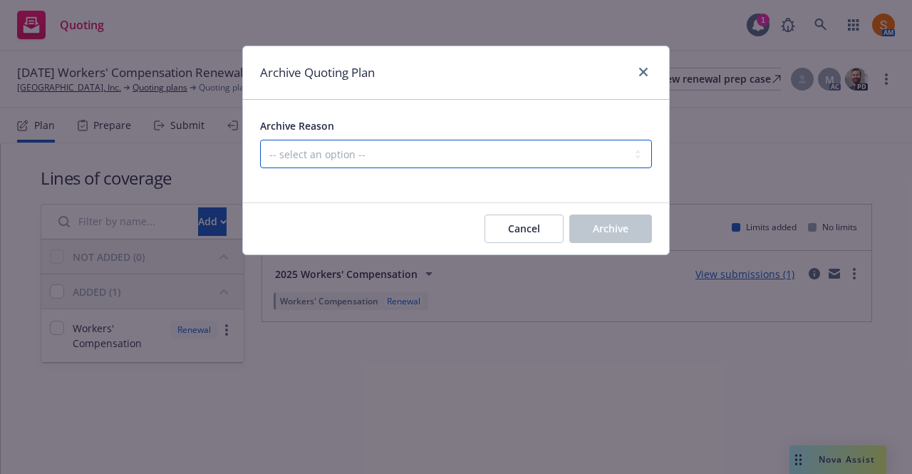
select select "ARCHIVED_RENEWAL_ACCOUNT_CHURNED"
click at [260, 140] on select "-- select an option -- All policies in this renewal plan are auto-renewed Creat…" at bounding box center [456, 154] width 392 height 28
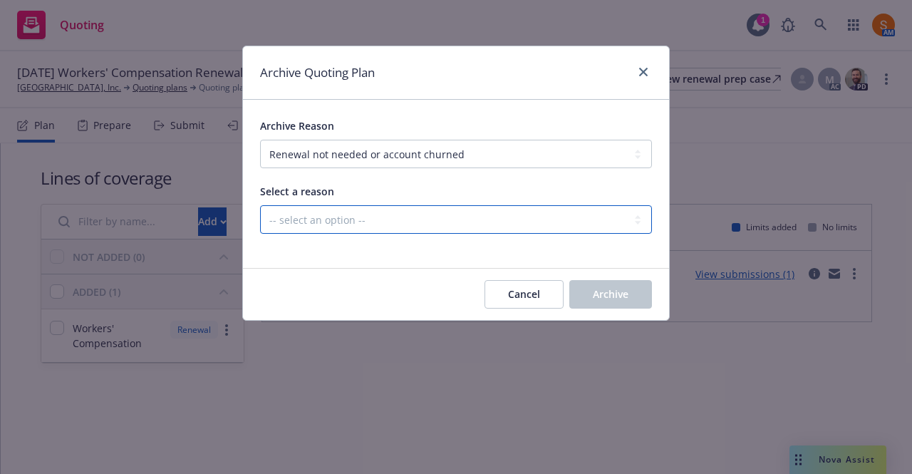
click at [389, 221] on select "-- select an option -- Blocked Client acquired, or no longer in business Client…" at bounding box center [456, 219] width 392 height 28
select select "ARCHIVED_RENEWAL_ACCOUNT_CHURNED_CUSTOMER_UNRESPONSIVE"
click at [260, 205] on select "-- select an option -- Blocked Client acquired, or no longer in business Client…" at bounding box center [456, 219] width 392 height 28
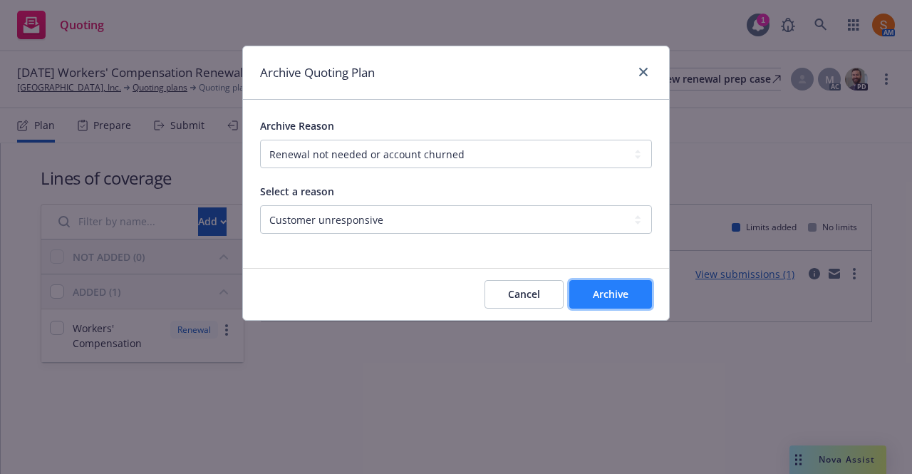
click at [605, 300] on span "Archive" at bounding box center [611, 294] width 36 height 14
